Goal: Information Seeking & Learning: Stay updated

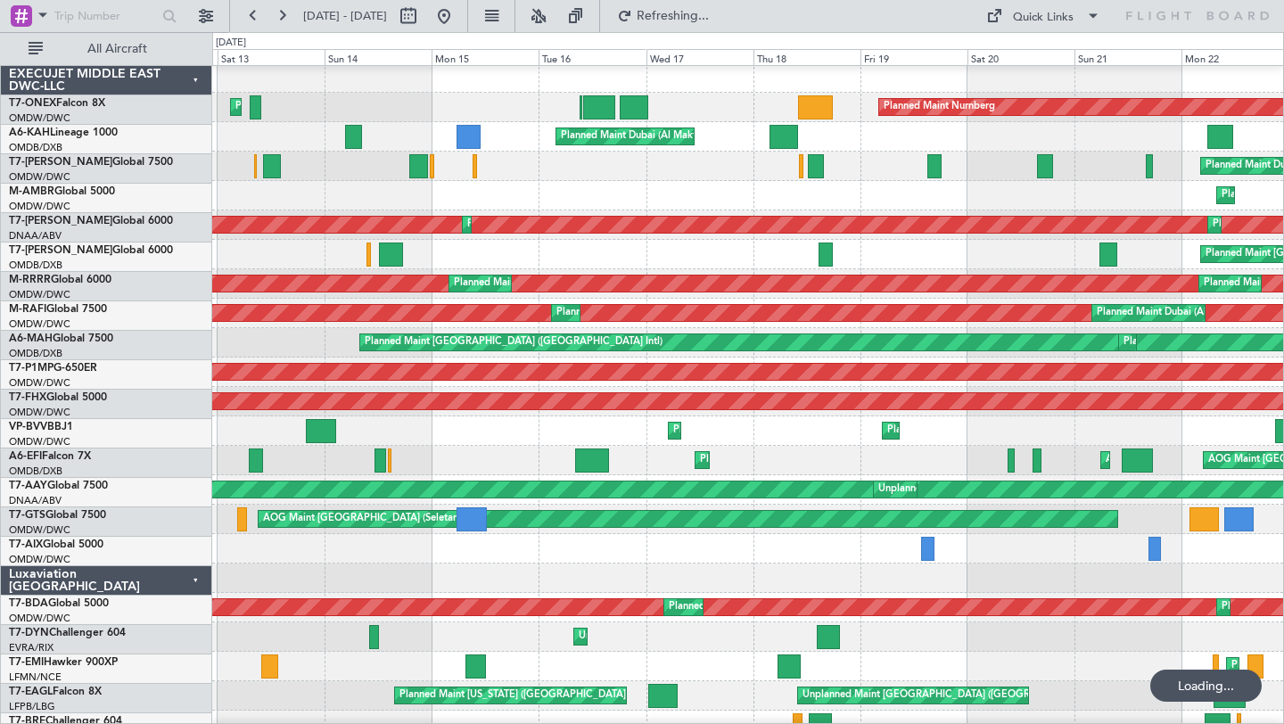
scroll to position [3, 0]
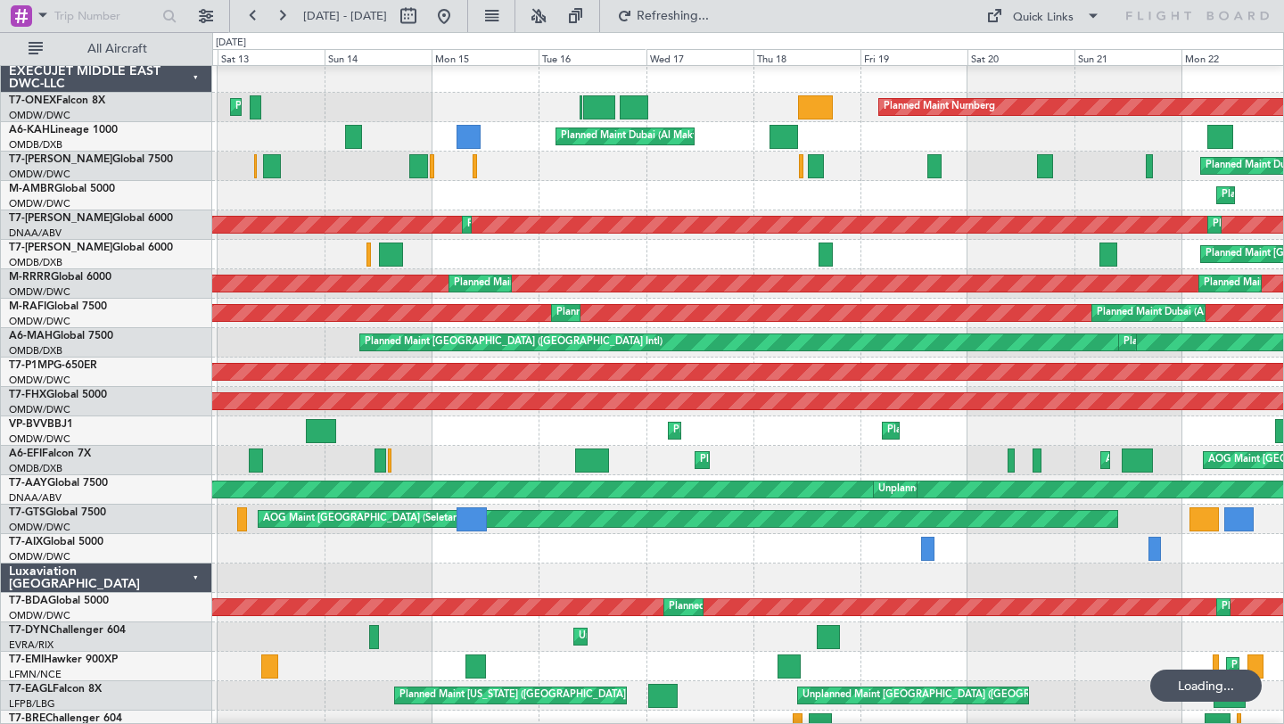
click at [283, 12] on button at bounding box center [281, 16] width 29 height 29
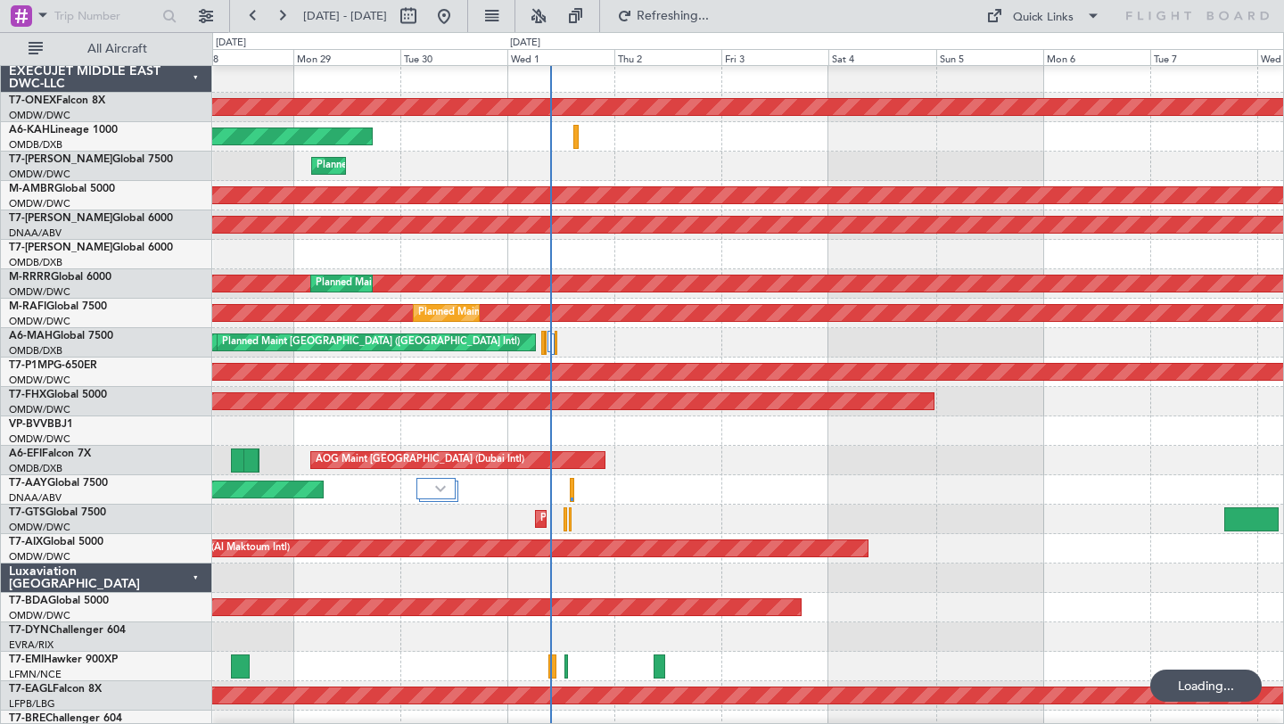
click at [283, 12] on button at bounding box center [281, 16] width 29 height 29
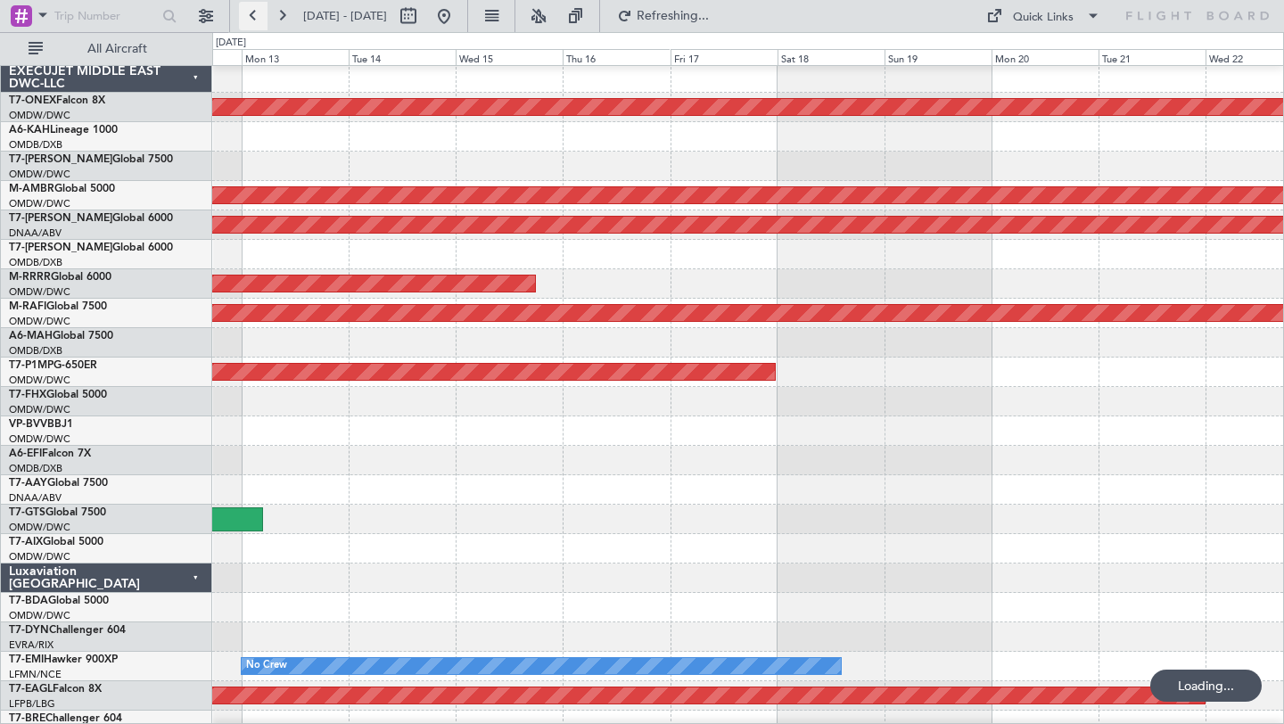
click at [258, 12] on button at bounding box center [253, 16] width 29 height 29
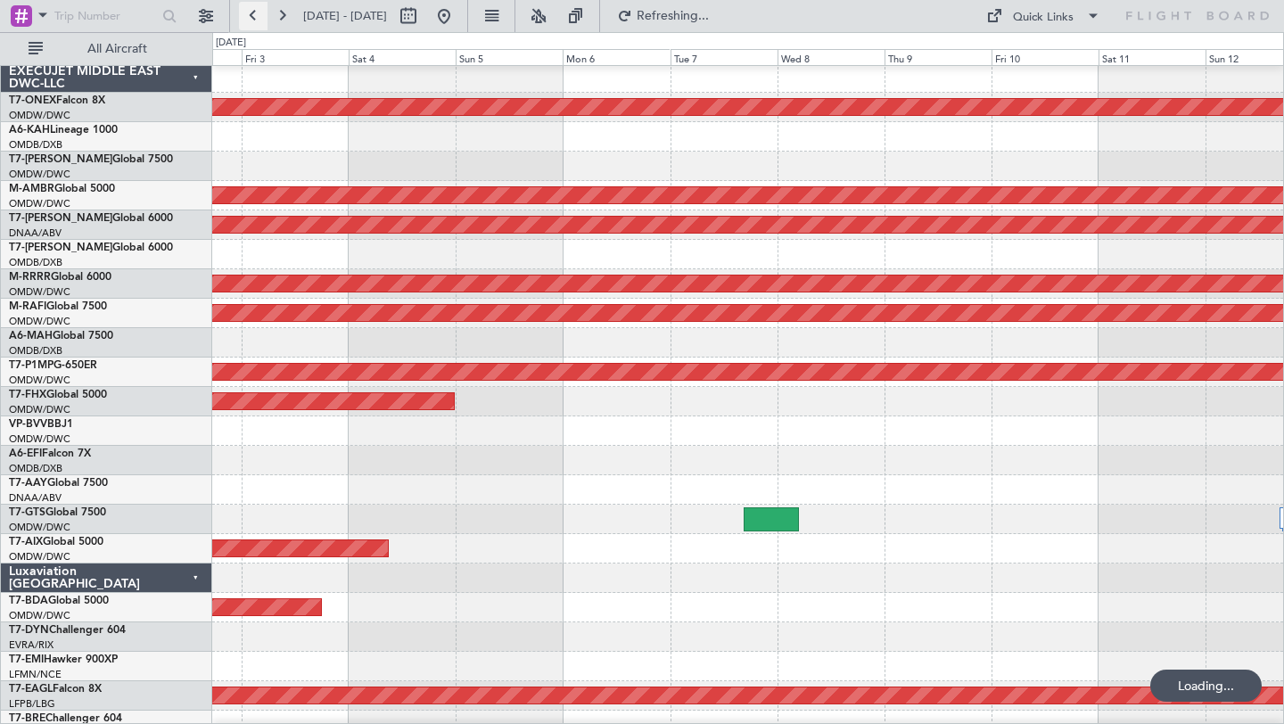
click at [258, 12] on button at bounding box center [253, 16] width 29 height 29
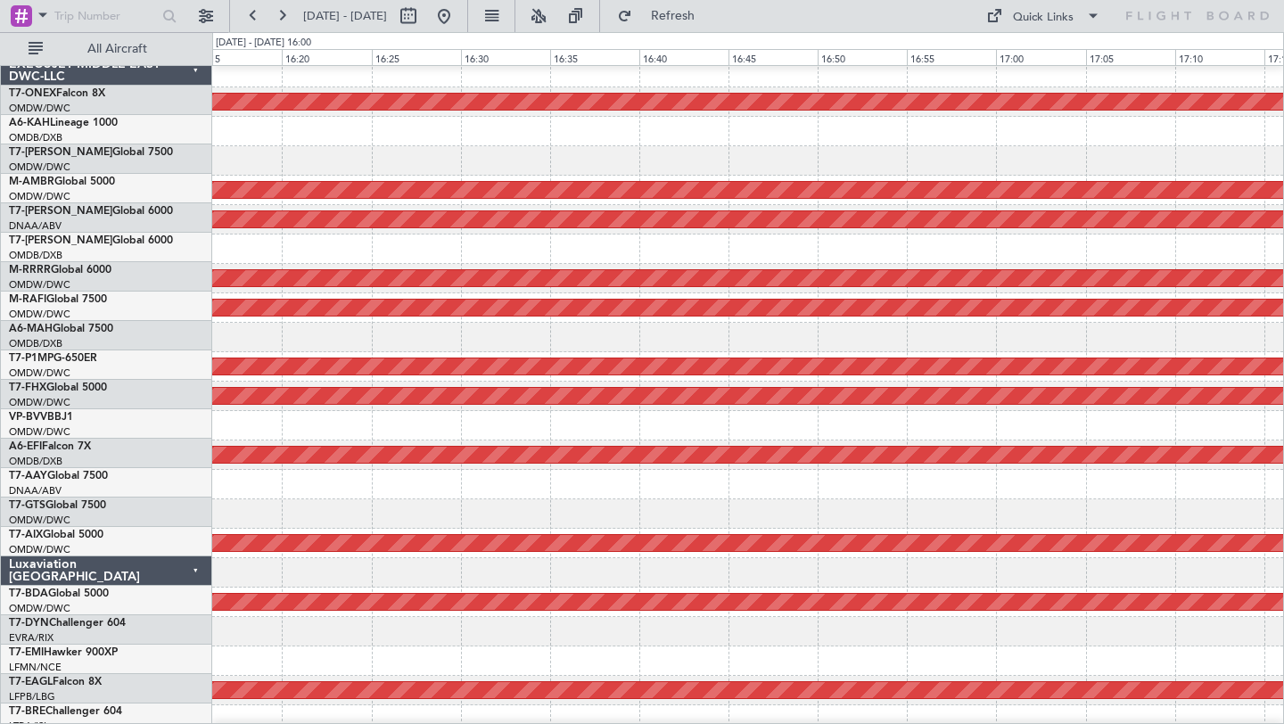
scroll to position [8, 0]
click at [249, 12] on button at bounding box center [253, 16] width 29 height 29
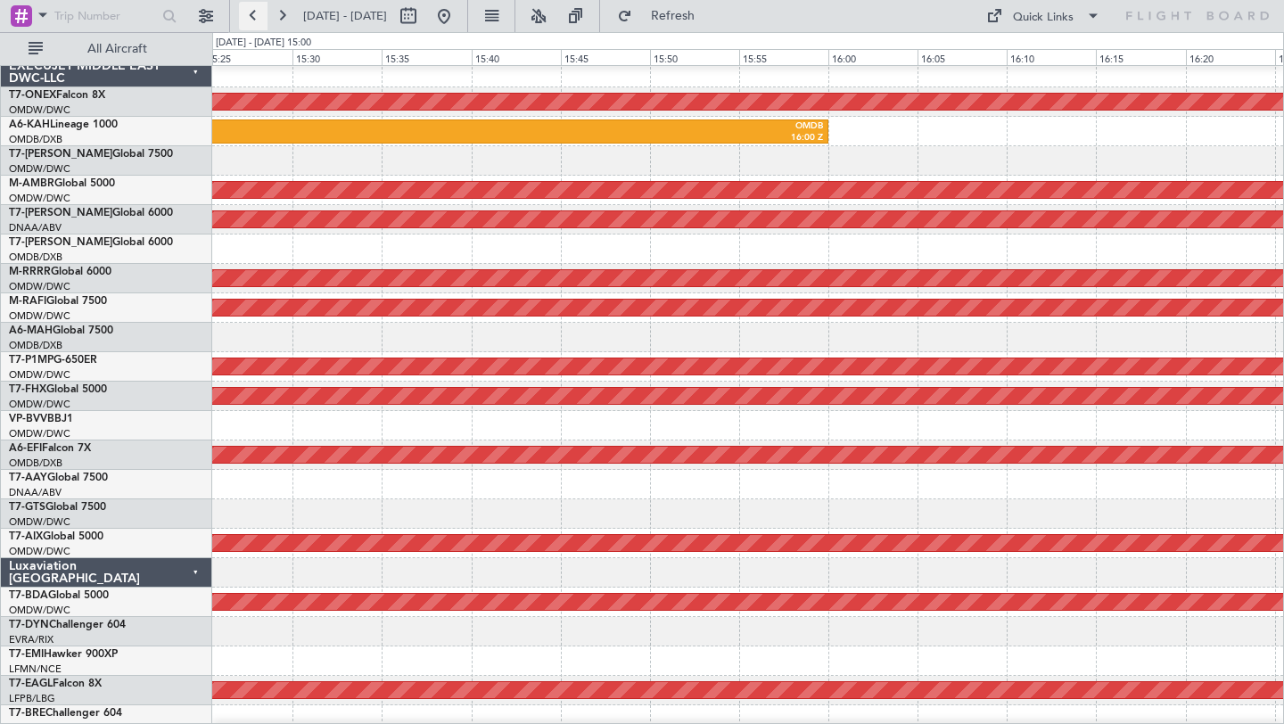
click at [249, 12] on button at bounding box center [253, 16] width 29 height 29
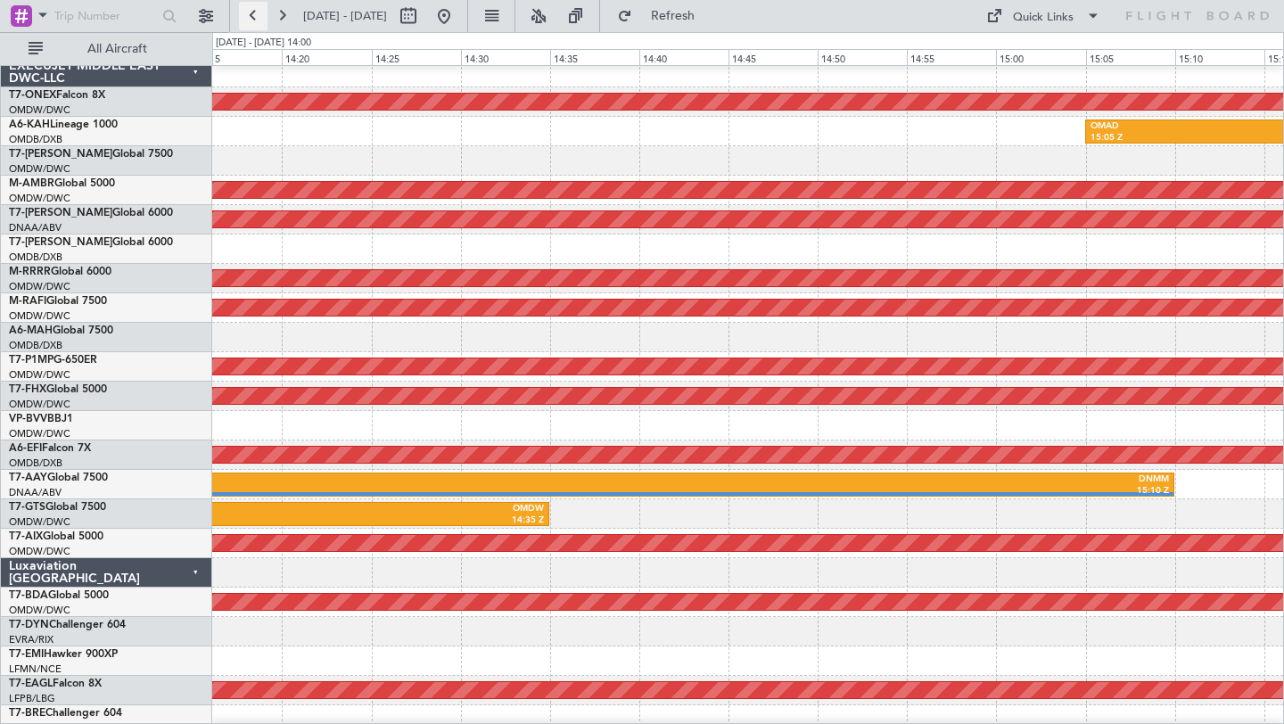
click at [249, 12] on button at bounding box center [253, 16] width 29 height 29
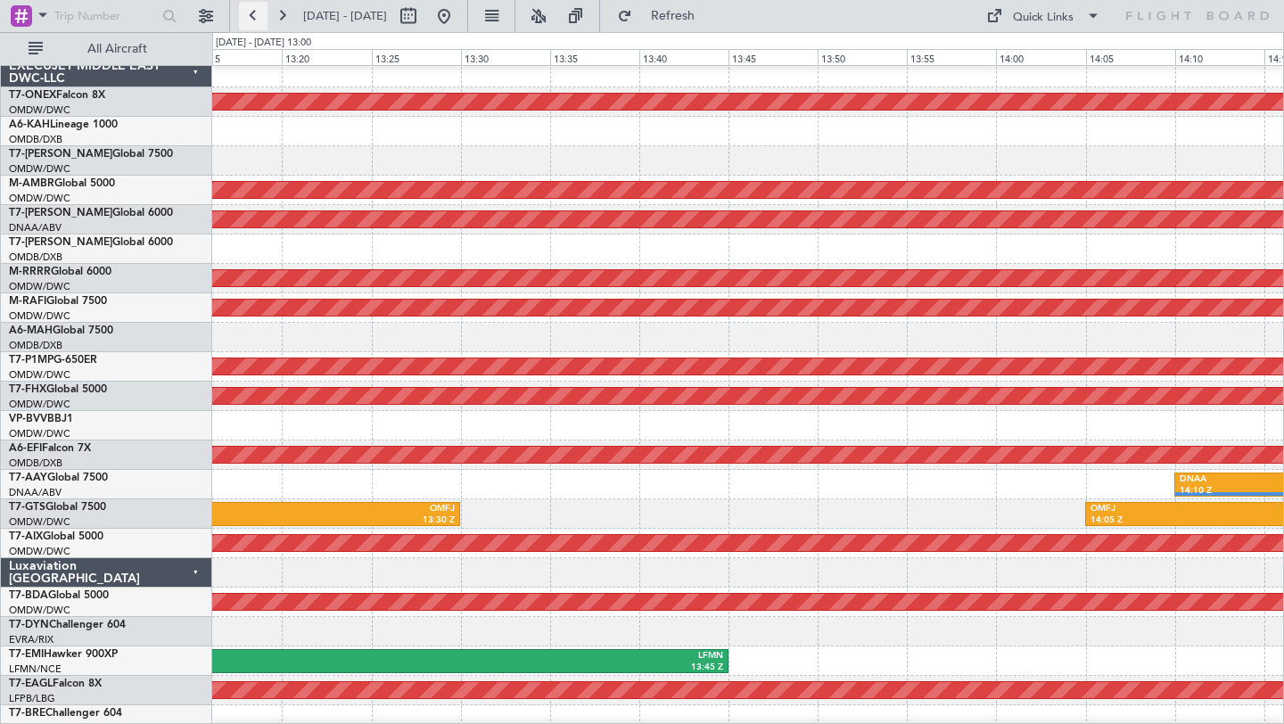
click at [249, 12] on button at bounding box center [253, 16] width 29 height 29
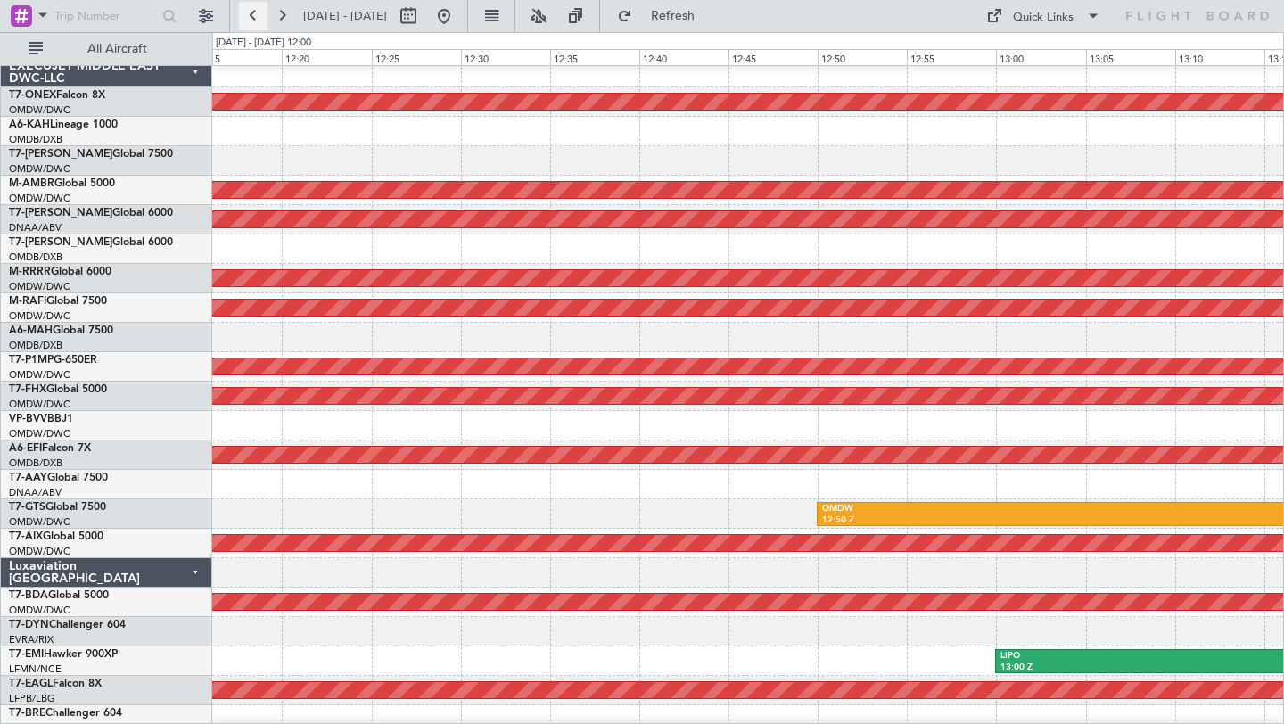
click at [249, 12] on button at bounding box center [253, 16] width 29 height 29
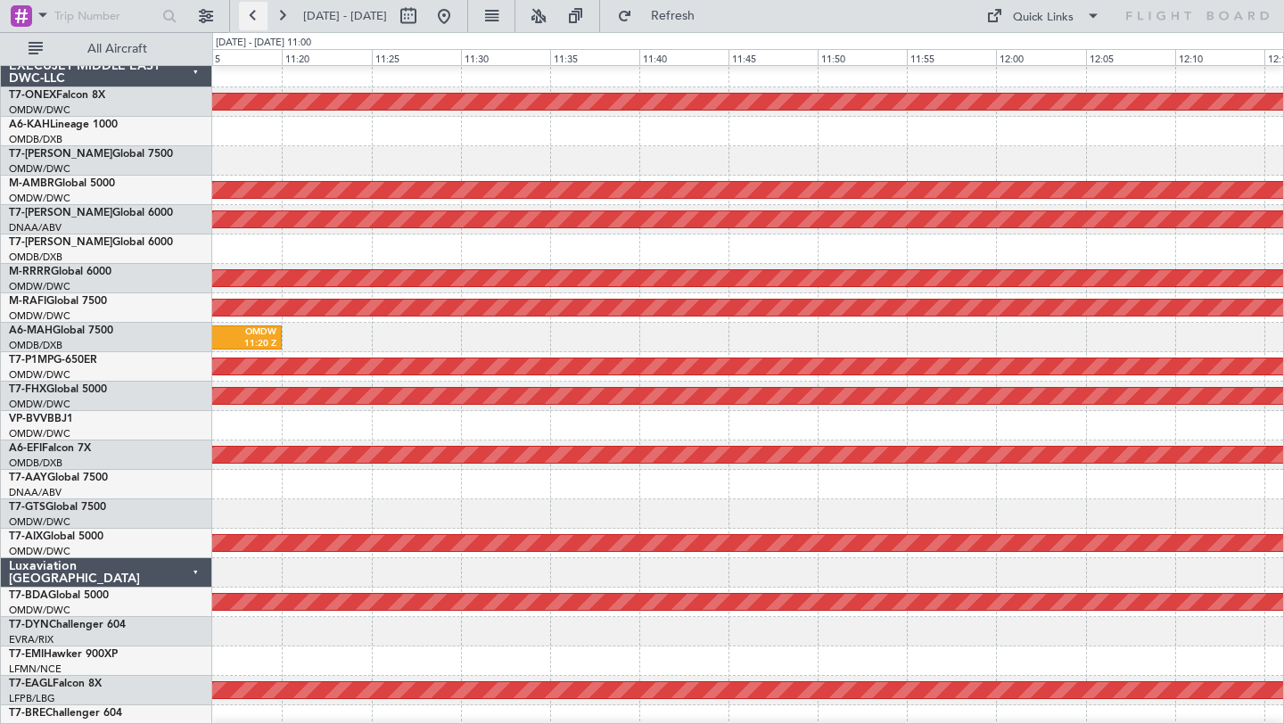
click at [249, 12] on button at bounding box center [253, 16] width 29 height 29
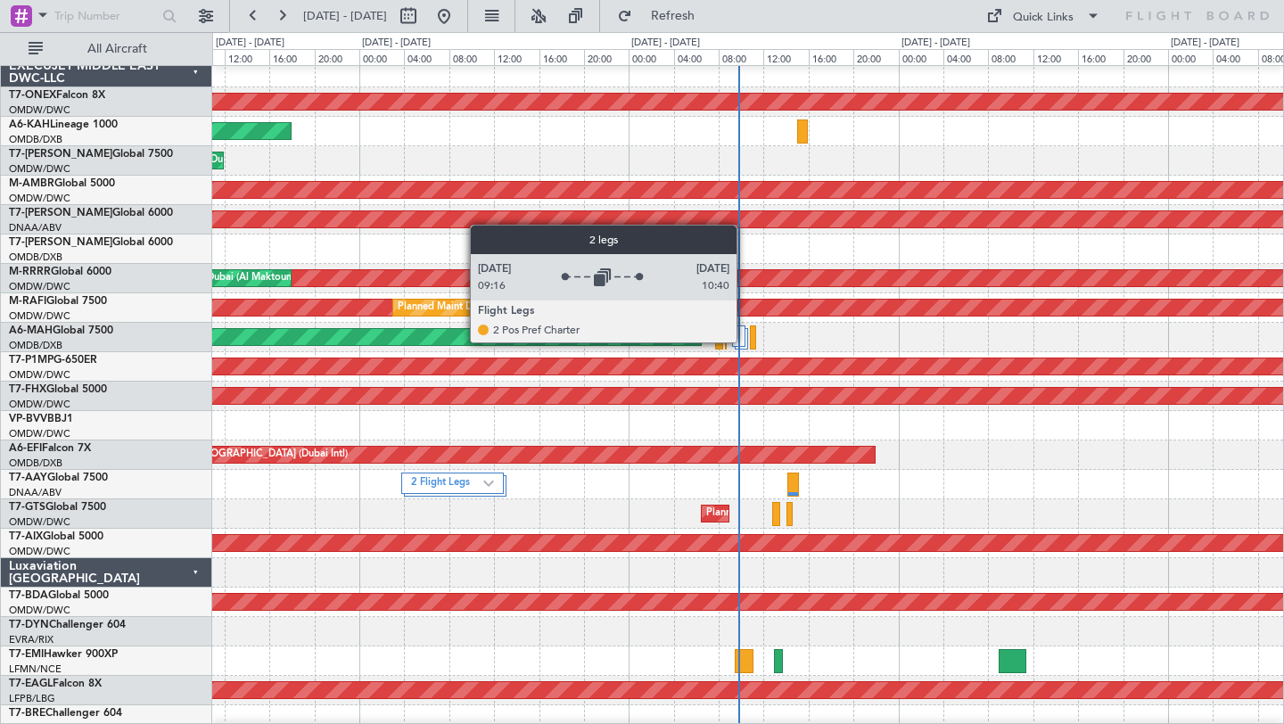
click at [744, 341] on div at bounding box center [738, 335] width 13 height 21
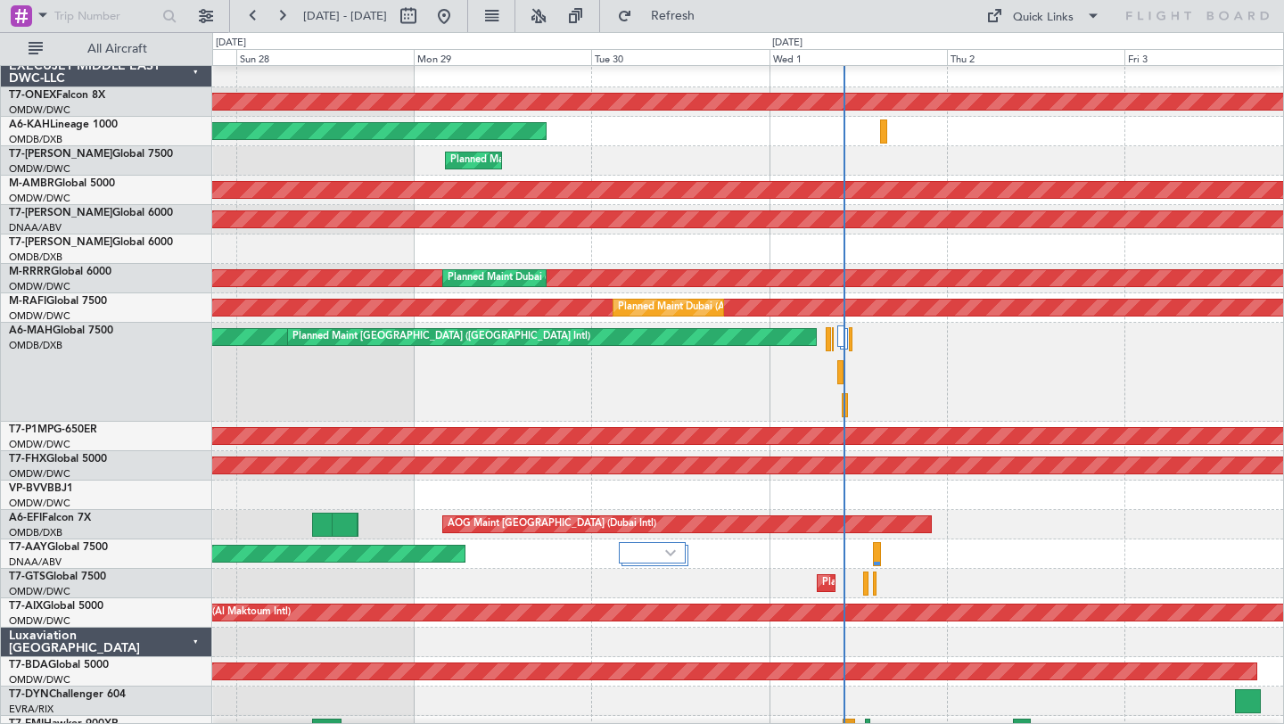
scroll to position [9, 0]
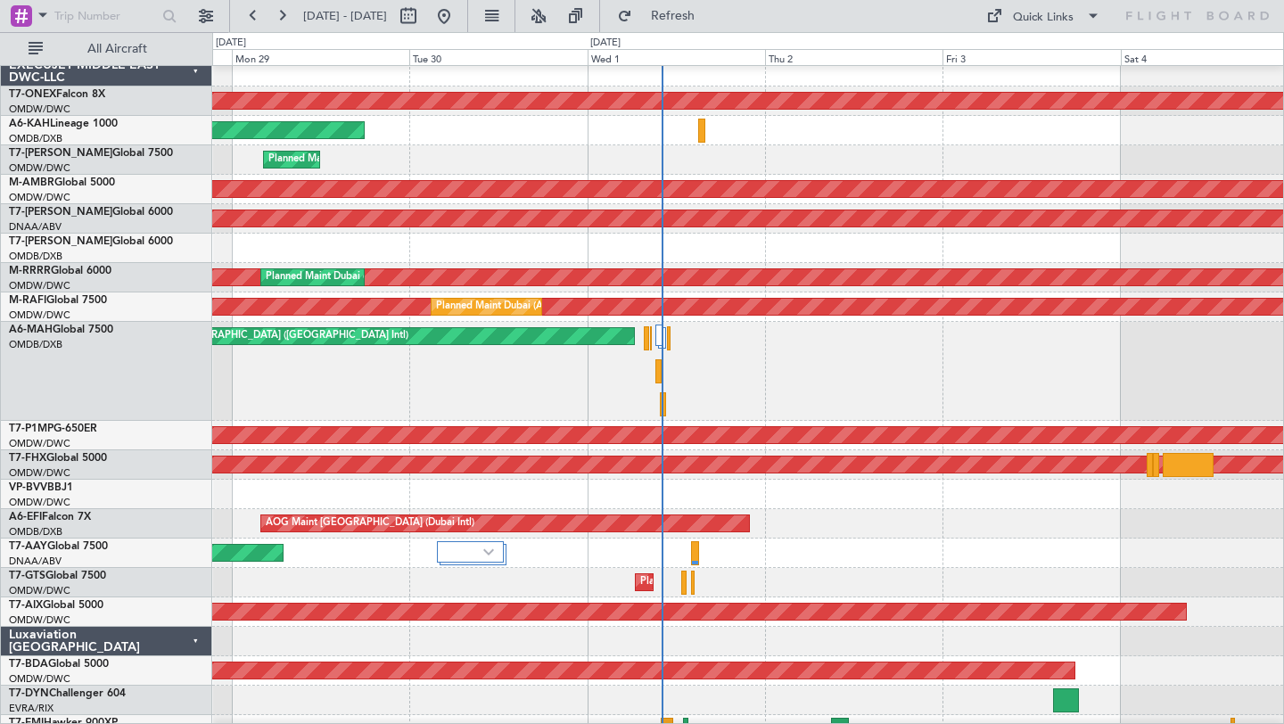
click at [883, 335] on div "Planned Maint [GEOGRAPHIC_DATA] ([GEOGRAPHIC_DATA] Intl) Planned Maint [GEOGRAP…" at bounding box center [747, 371] width 1071 height 99
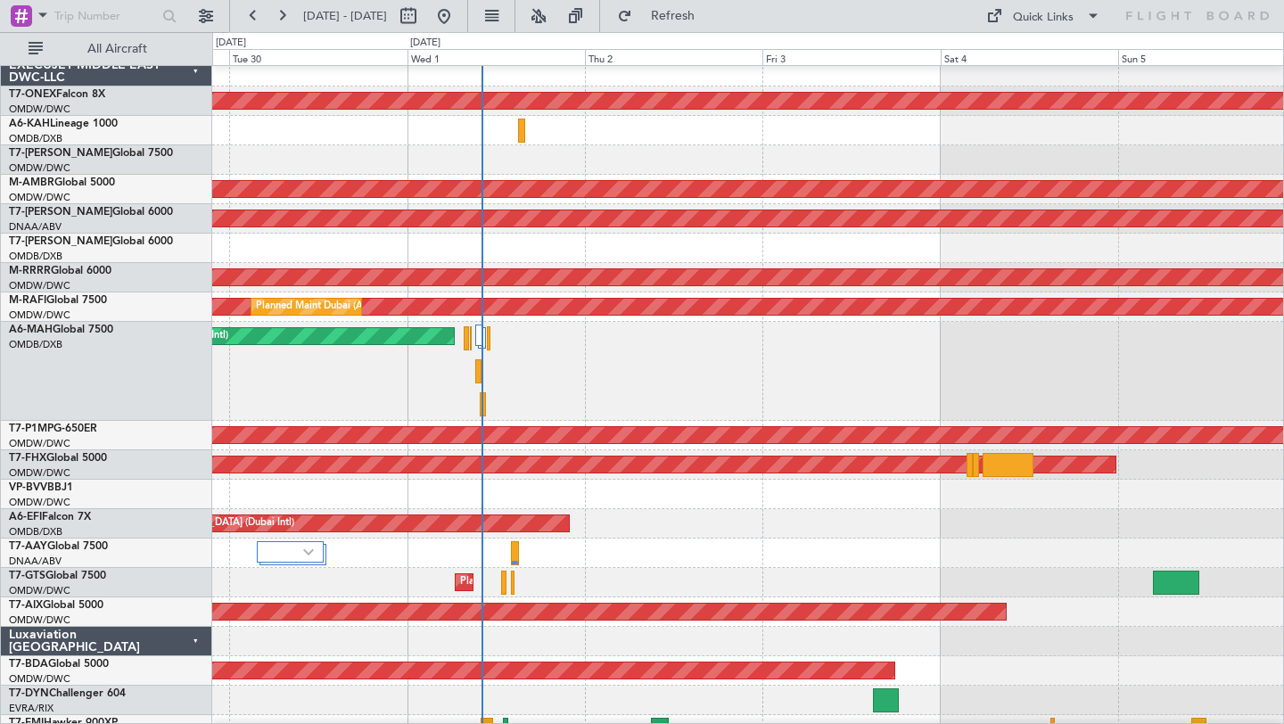
scroll to position [12, 0]
click at [702, 372] on div "Planned Maint [GEOGRAPHIC_DATA] ([GEOGRAPHIC_DATA] Intl) Planned Maint [GEOGRAP…" at bounding box center [747, 371] width 1071 height 99
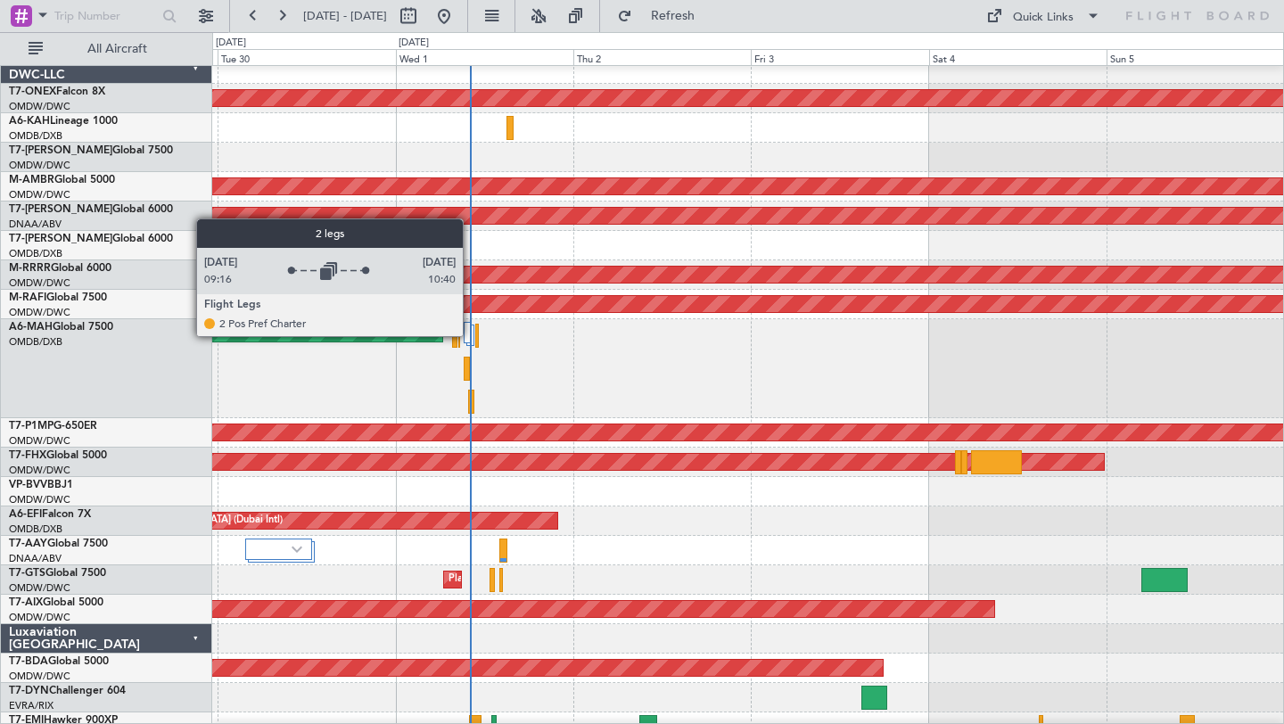
click at [471, 335] on div at bounding box center [468, 332] width 8 height 21
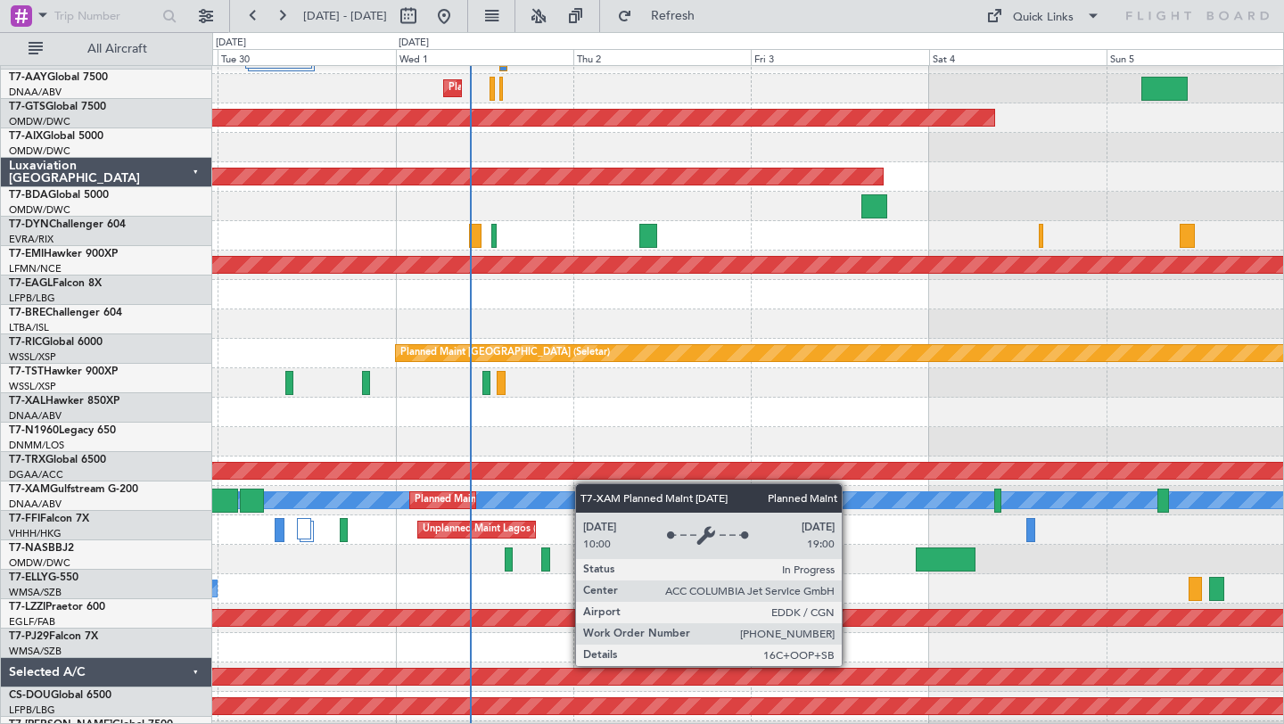
scroll to position [459, 0]
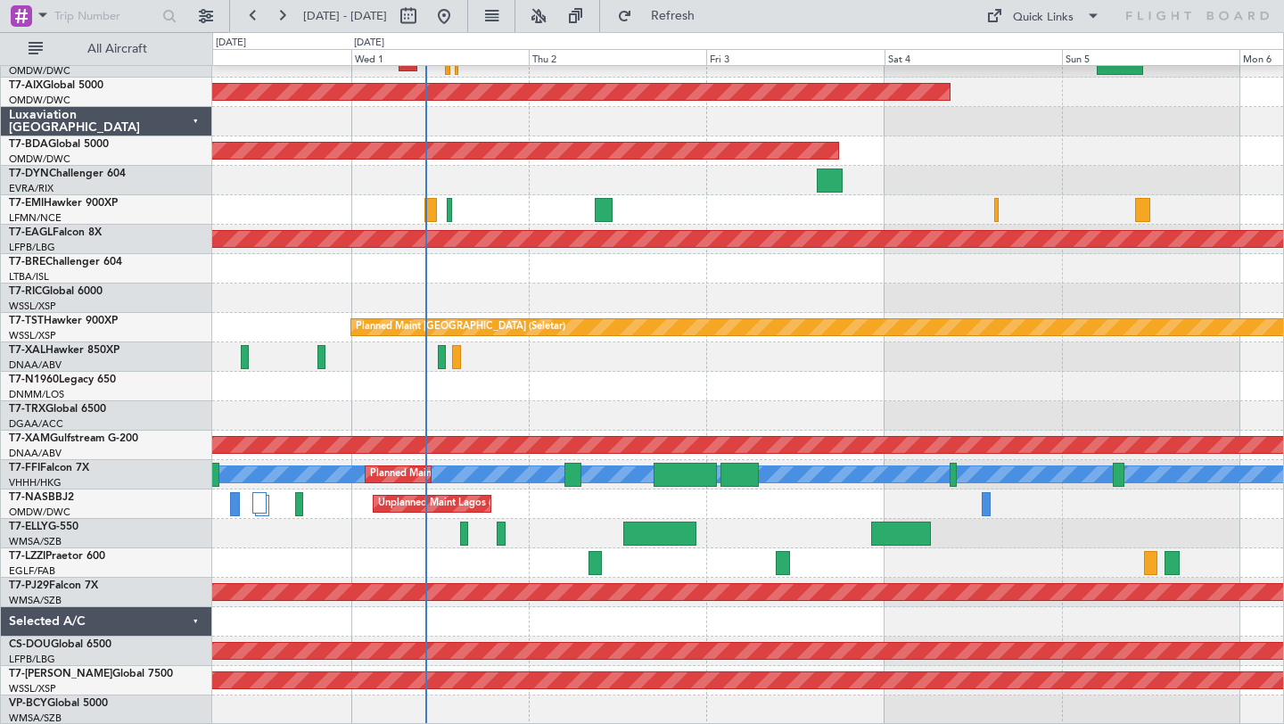
click at [711, 506] on div "Unplanned Maint Lagos ([GEOGRAPHIC_DATA][PERSON_NAME])" at bounding box center [747, 503] width 1071 height 29
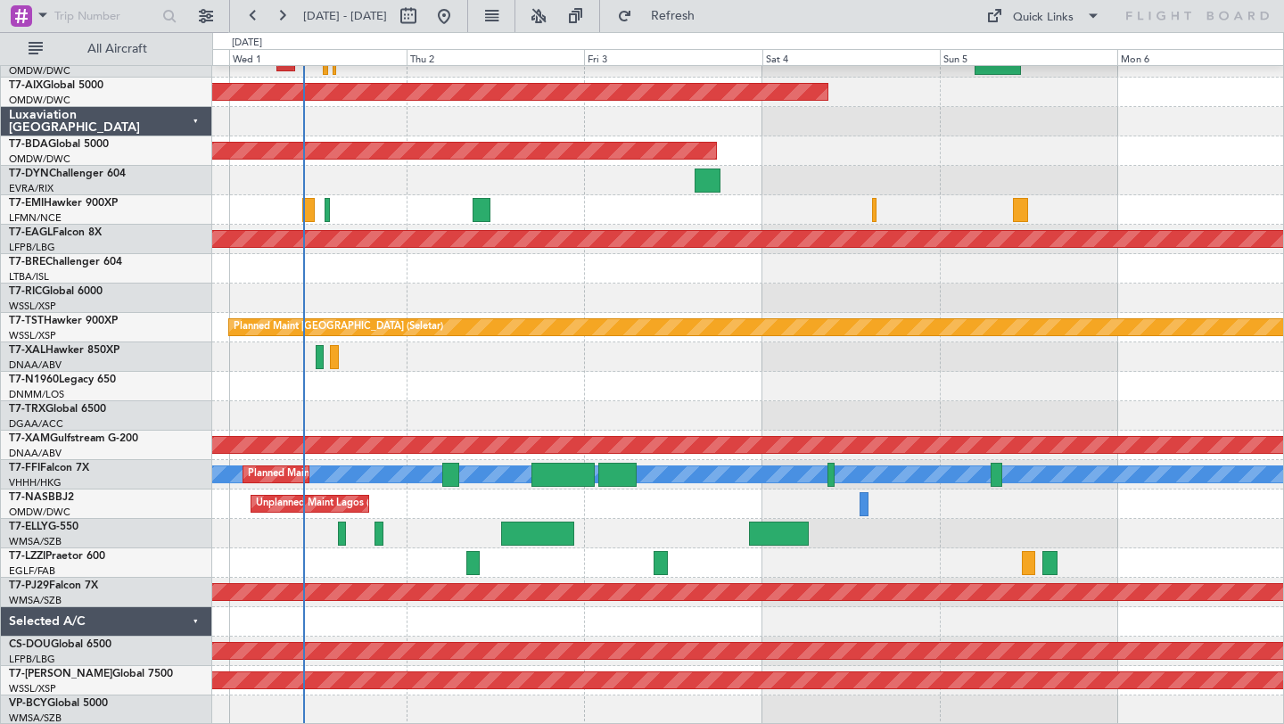
click at [891, 410] on div at bounding box center [747, 415] width 1071 height 29
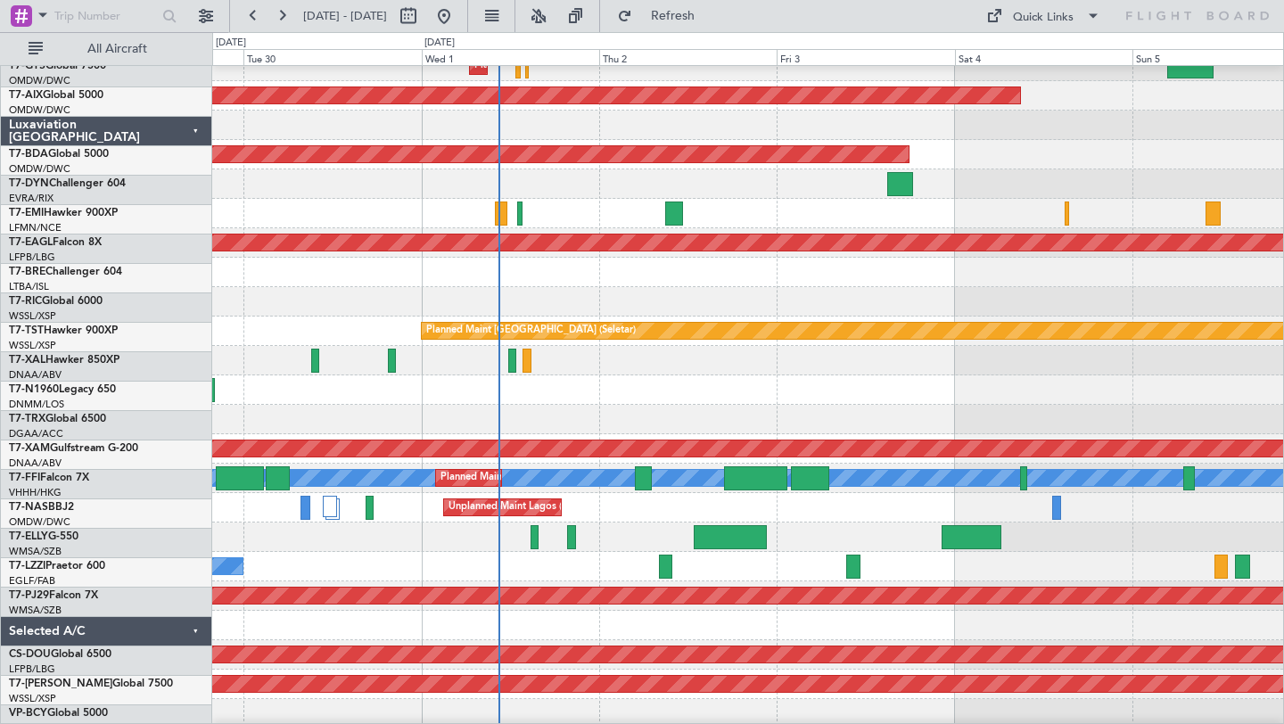
click at [667, 326] on div "Planned Maint [GEOGRAPHIC_DATA] (Seletar)" at bounding box center [747, 330] width 1071 height 29
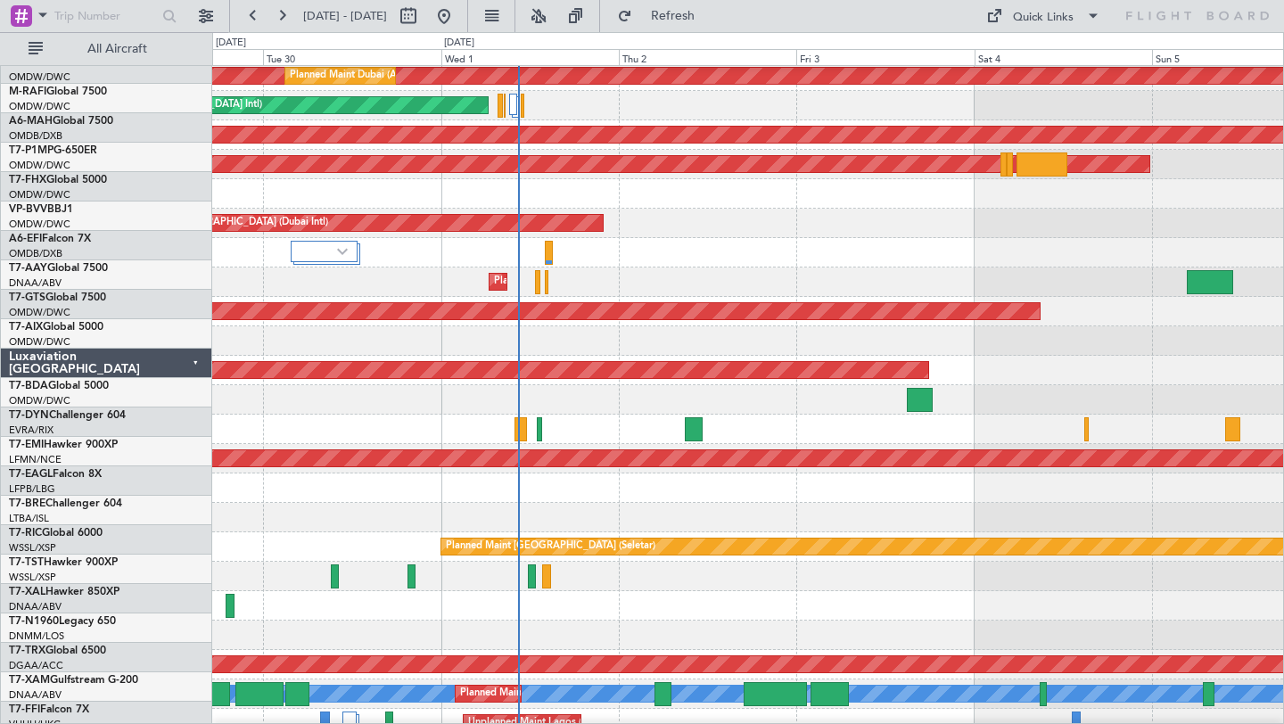
scroll to position [0, 0]
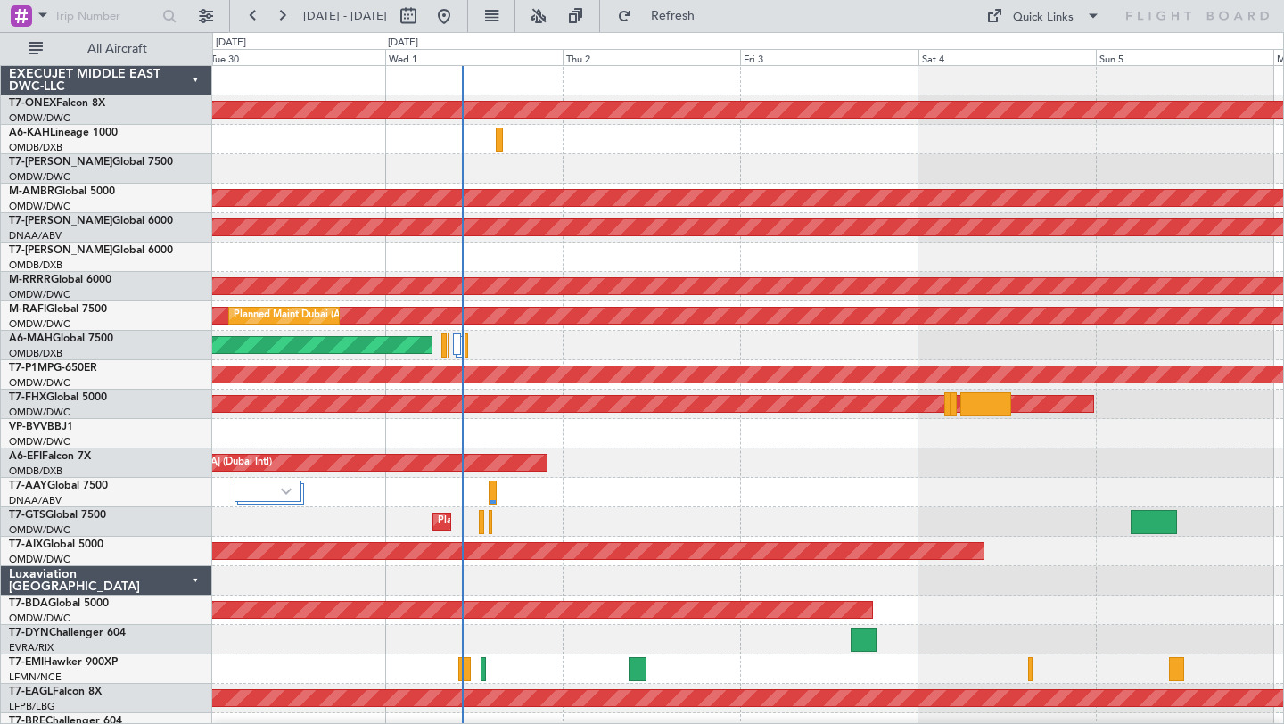
click at [739, 468] on div "AOG Maint [GEOGRAPHIC_DATA] (Dubai Intl)" at bounding box center [747, 462] width 1071 height 29
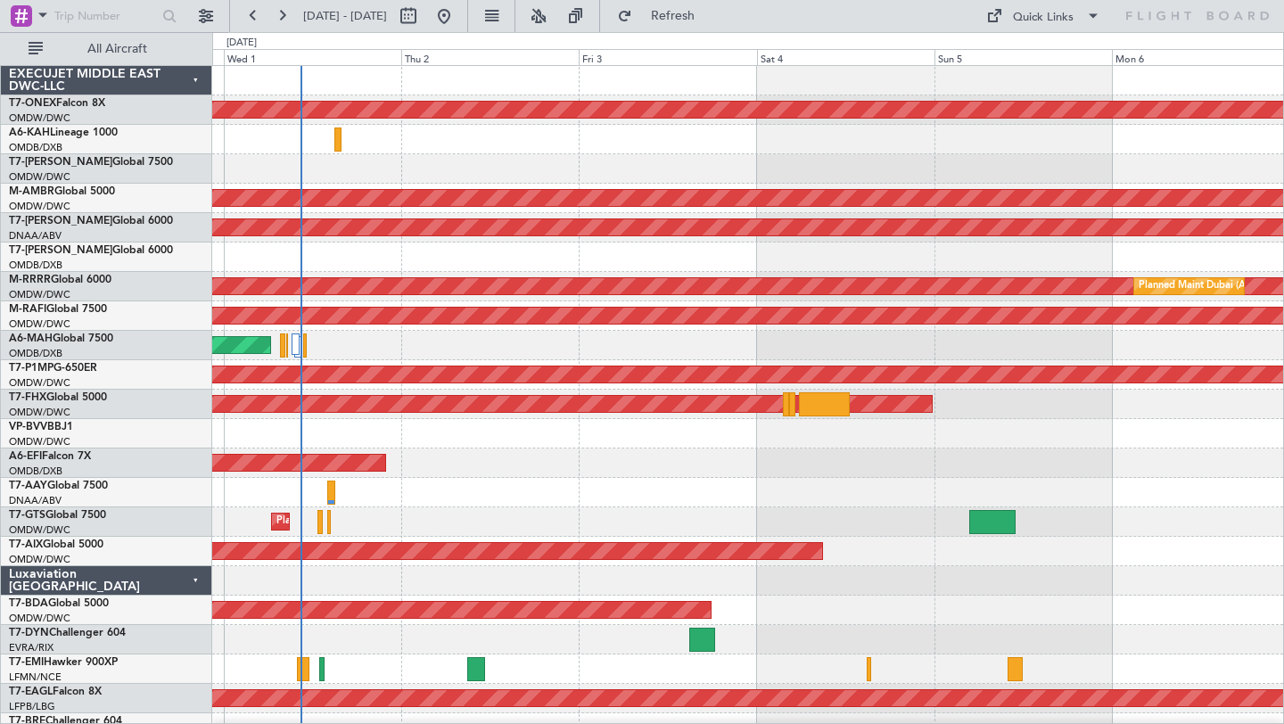
click at [834, 453] on div "Planned Maint Nurnberg Planned Maint [GEOGRAPHIC_DATA] (Al Bateen Executive) Pl…" at bounding box center [747, 625] width 1071 height 1118
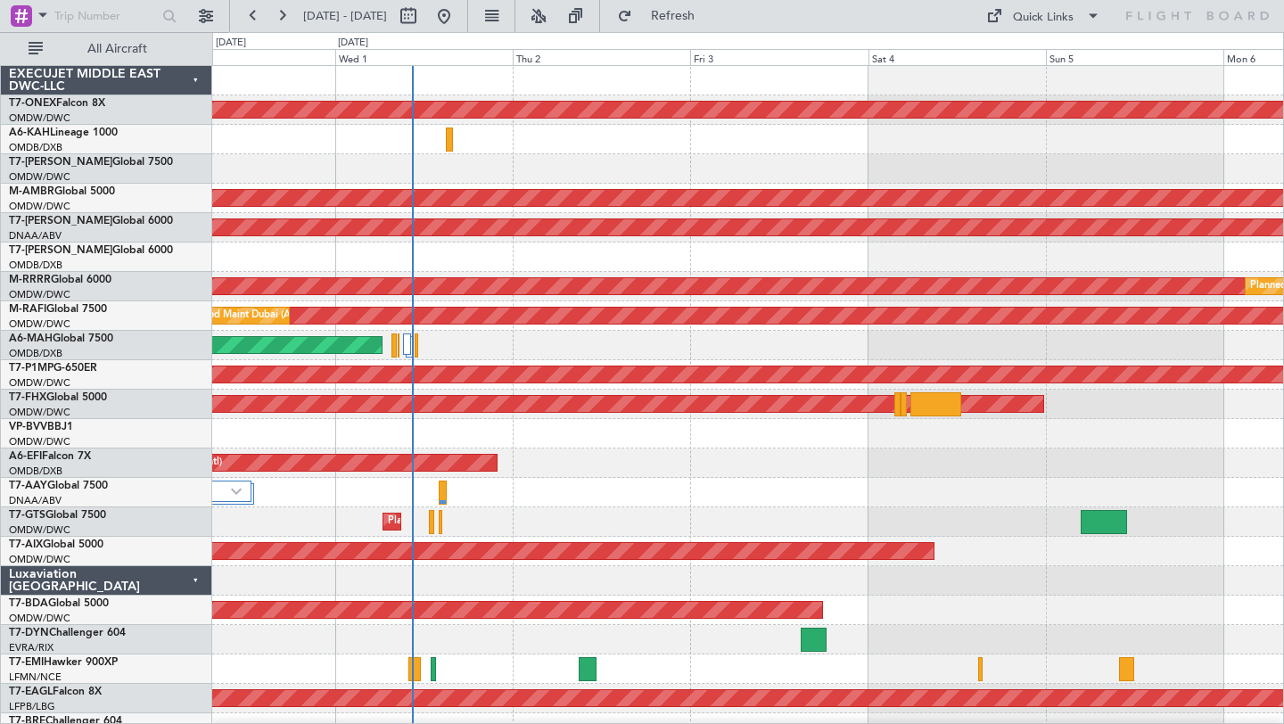
click at [702, 471] on div "AOG Maint [GEOGRAPHIC_DATA] (Dubai Intl)" at bounding box center [747, 462] width 1071 height 29
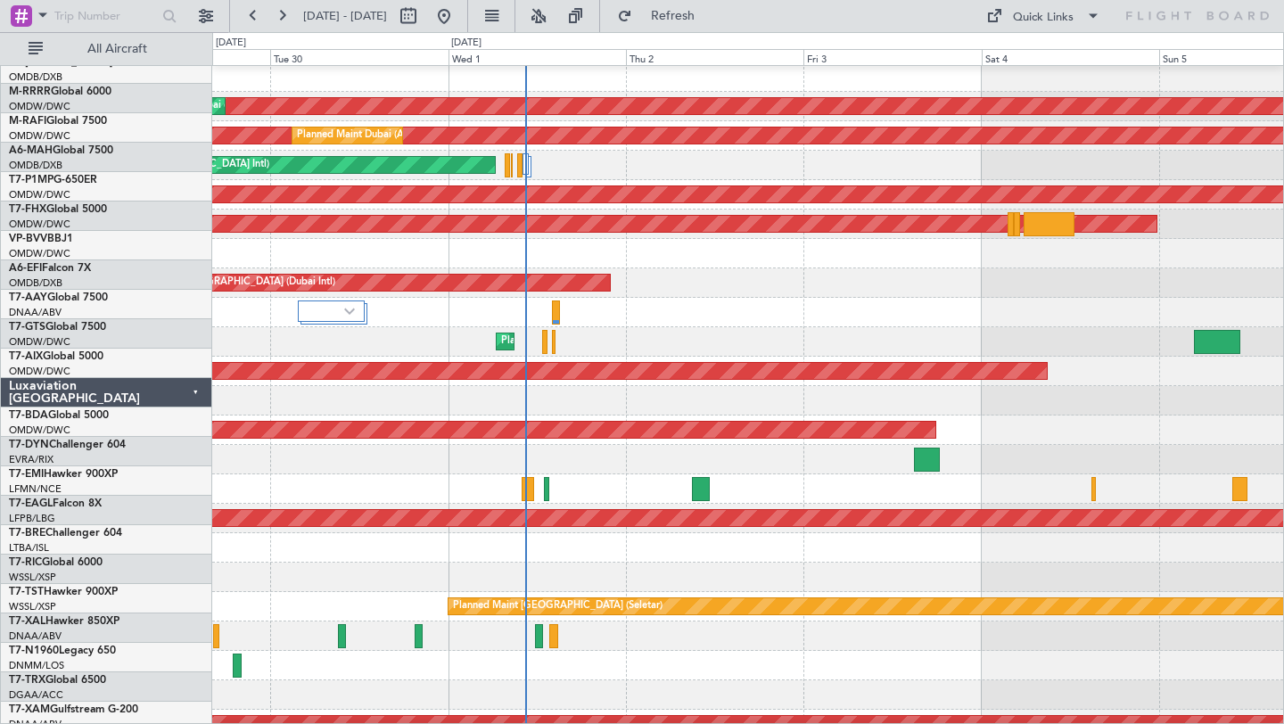
scroll to position [176, 0]
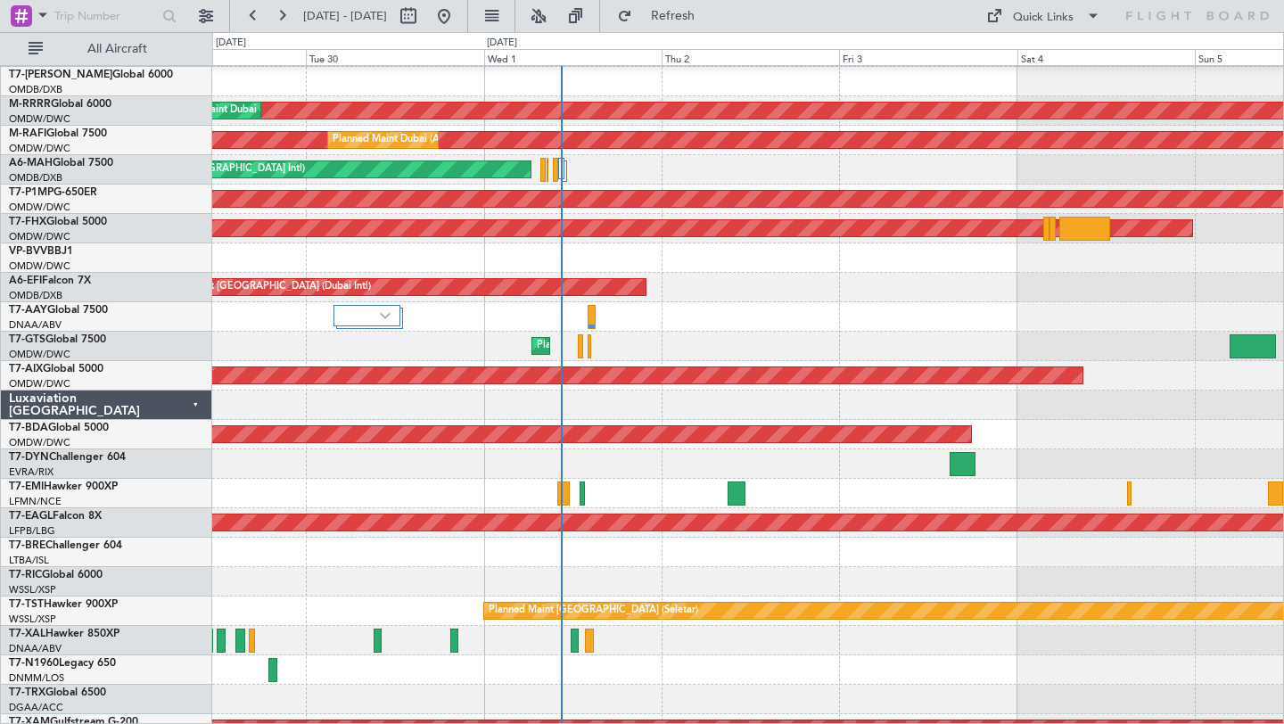
click at [744, 283] on div "AOG Maint [GEOGRAPHIC_DATA] (Dubai Intl)" at bounding box center [747, 287] width 1071 height 29
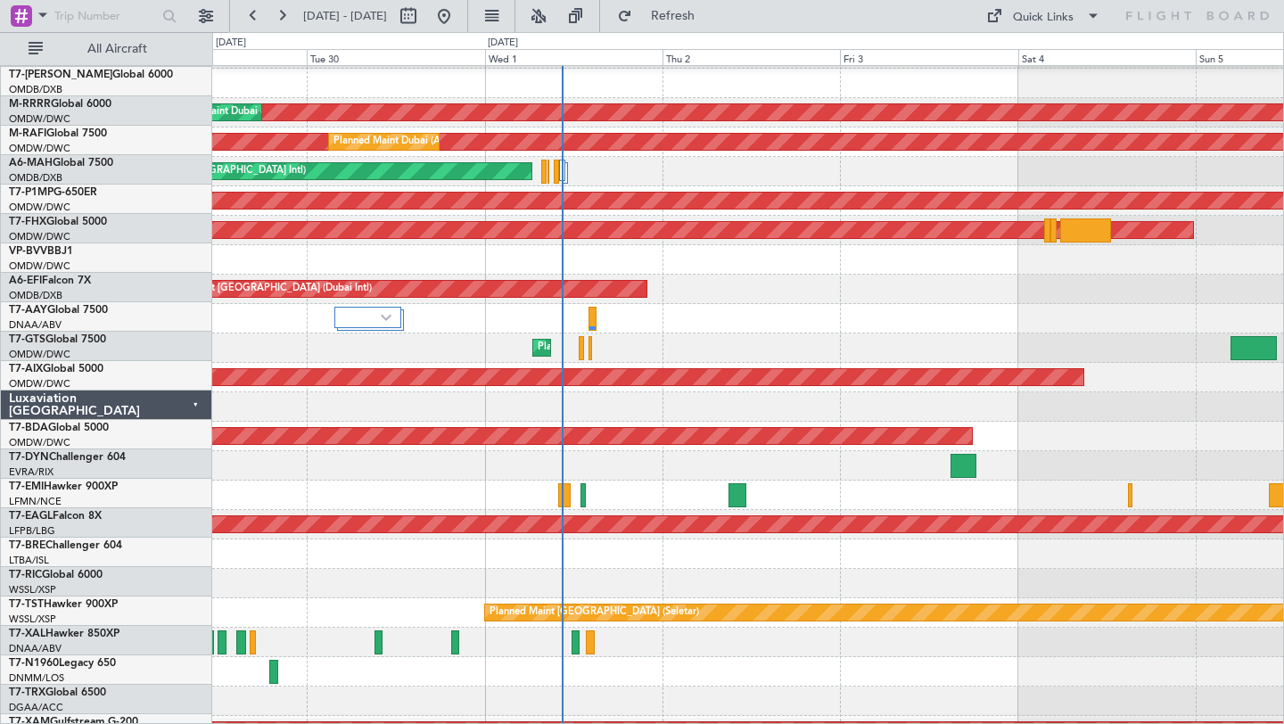
scroll to position [0, 0]
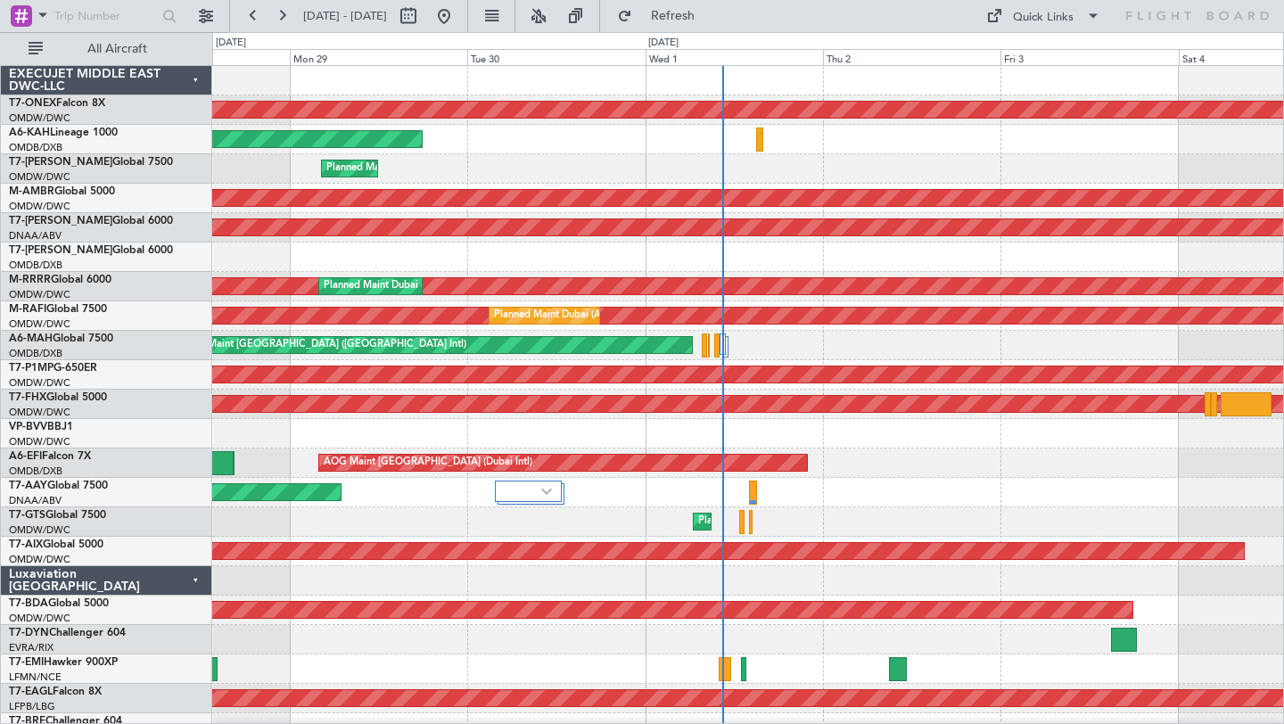
click at [787, 257] on div at bounding box center [747, 256] width 1071 height 29
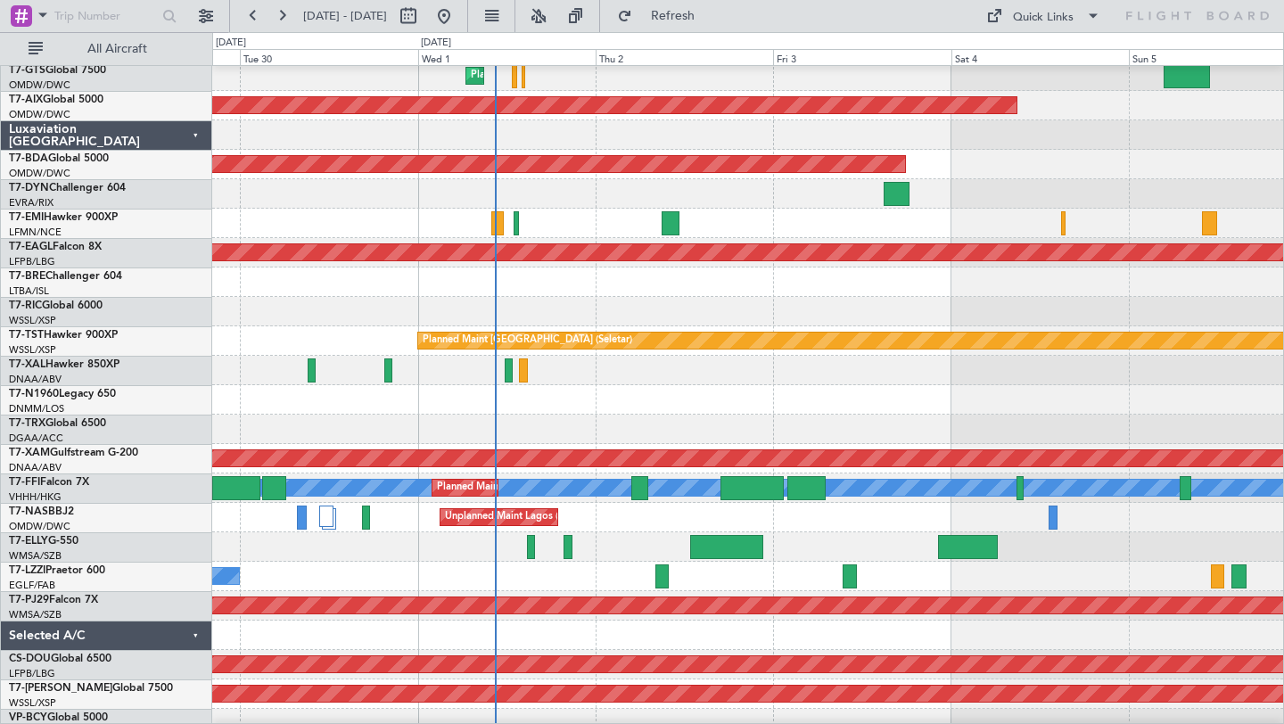
scroll to position [448, 0]
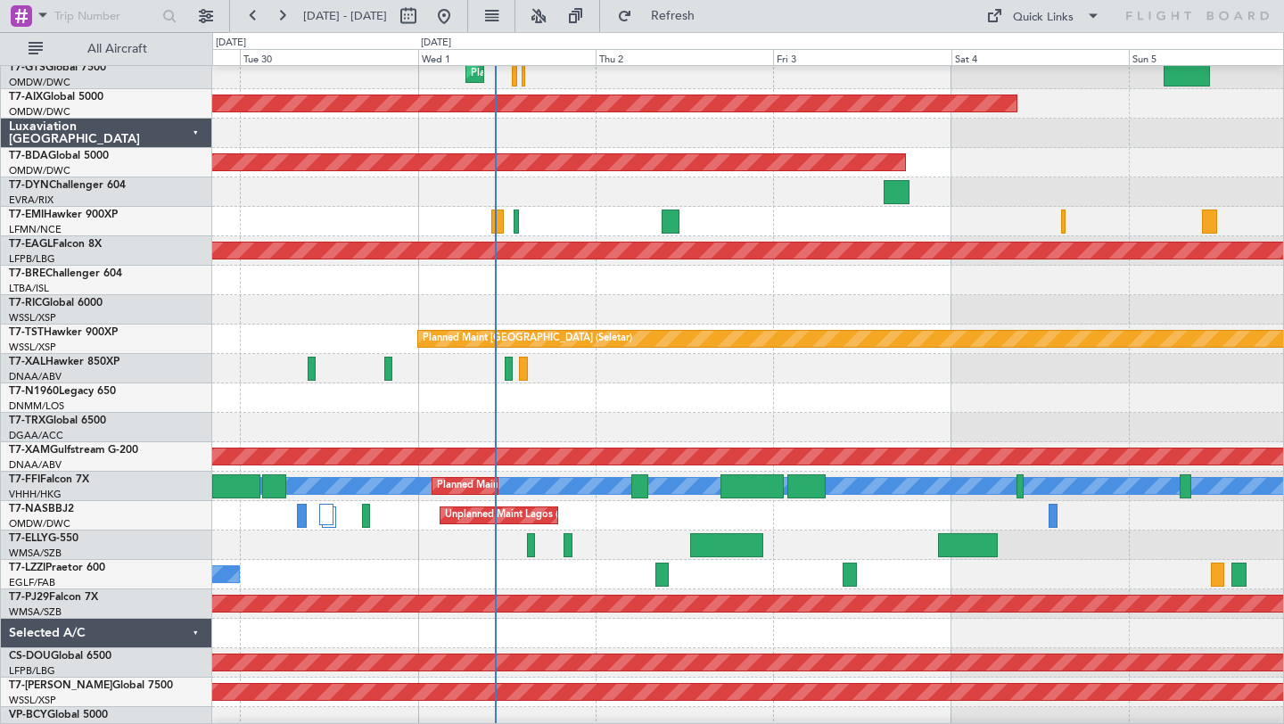
click at [595, 400] on div at bounding box center [747, 397] width 1071 height 29
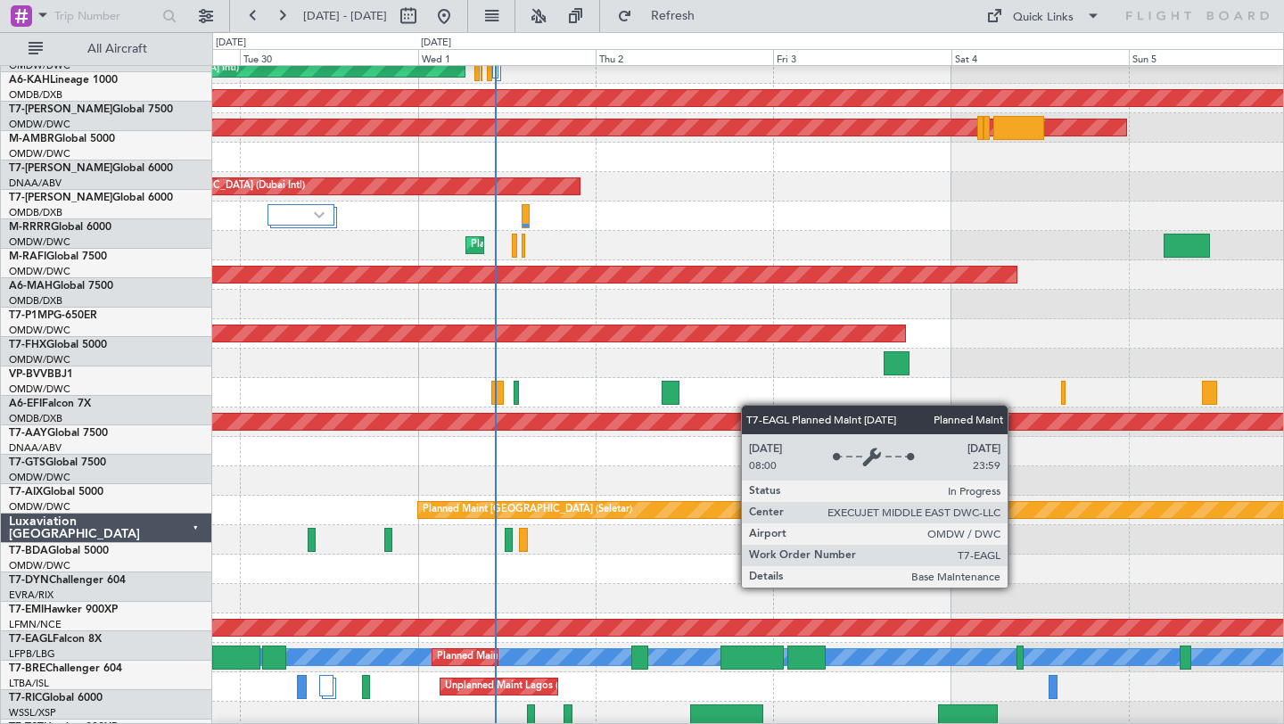
scroll to position [0, 0]
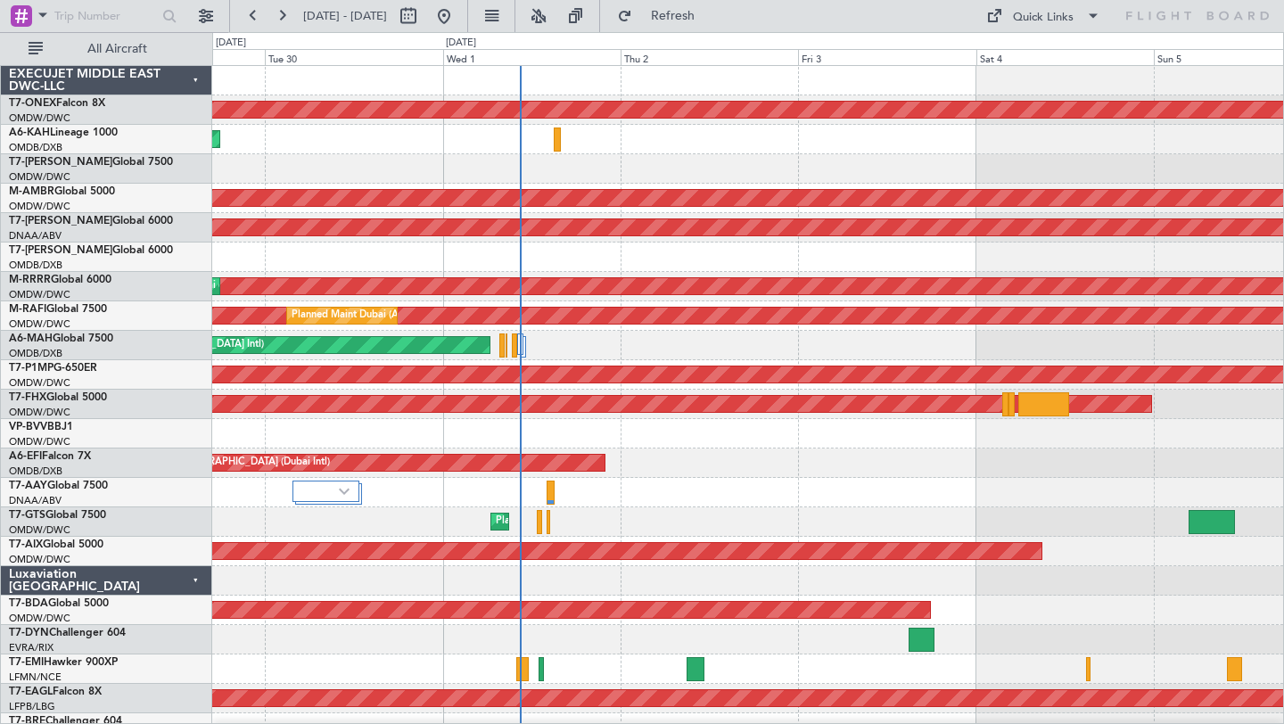
click at [649, 175] on div "Planned Maint Dubai (Al Maktoum Intl)" at bounding box center [747, 168] width 1071 height 29
